Goal: Task Accomplishment & Management: Manage account settings

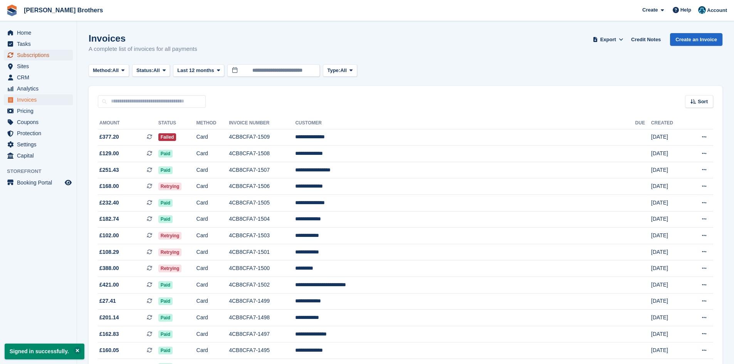
click at [38, 56] on span "Subscriptions" at bounding box center [40, 55] width 46 height 11
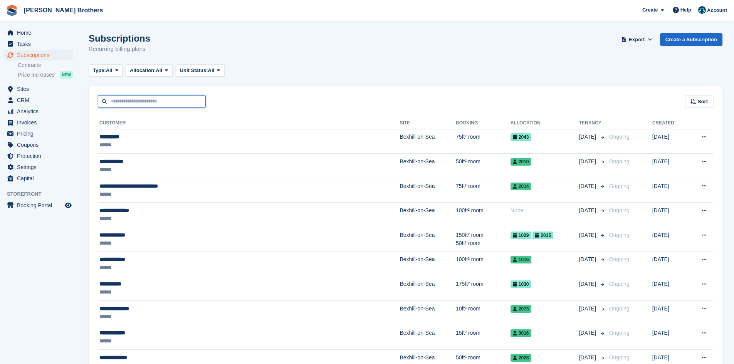
click at [128, 104] on input "text" at bounding box center [152, 101] width 108 height 13
type input "*****"
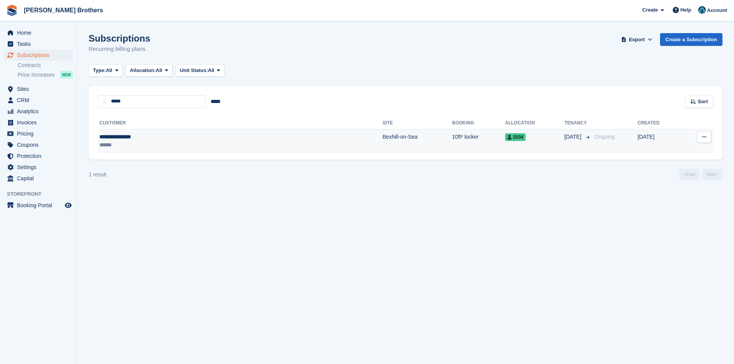
click at [452, 142] on td "10ft² locker" at bounding box center [478, 141] width 53 height 24
